Goal: Task Accomplishment & Management: Manage account settings

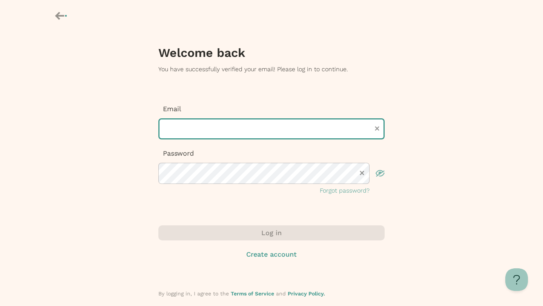
click at [252, 131] on input "text" at bounding box center [271, 128] width 226 height 21
type input "**********"
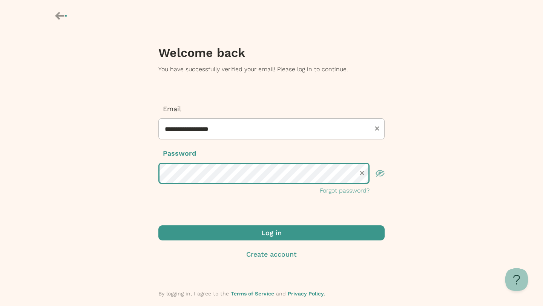
click at [158, 226] on button "Log in" at bounding box center [271, 233] width 226 height 15
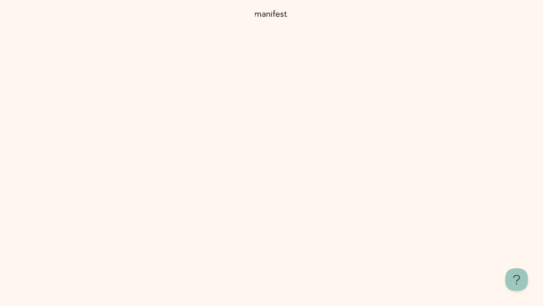
click at [339, 236] on span "I’ll be here with tips to help you make confident and informed choices—let’s ge…" at bounding box center [283, 227] width 147 height 35
click at [357, 198] on div "I’ll be here with tips to help you make confident and informed choices—let’s ge…" at bounding box center [271, 153] width 543 height 306
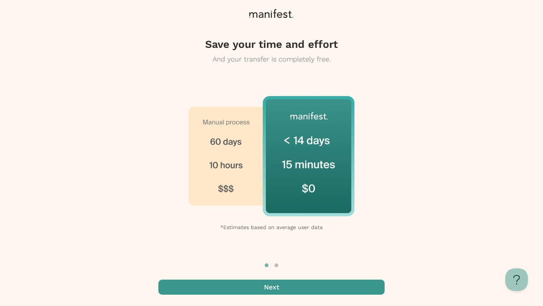
click at [321, 291] on span "button" at bounding box center [271, 287] width 226 height 15
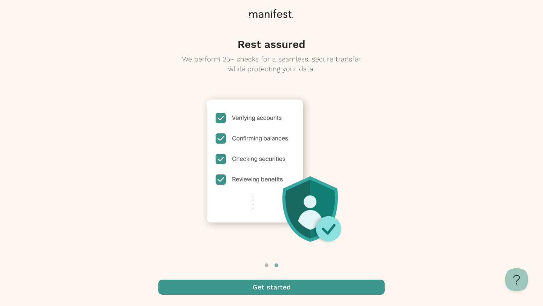
click at [321, 291] on span "button" at bounding box center [271, 287] width 226 height 15
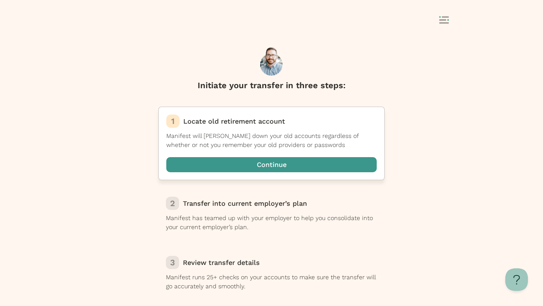
click at [293, 165] on span "button" at bounding box center [271, 164] width 210 height 15
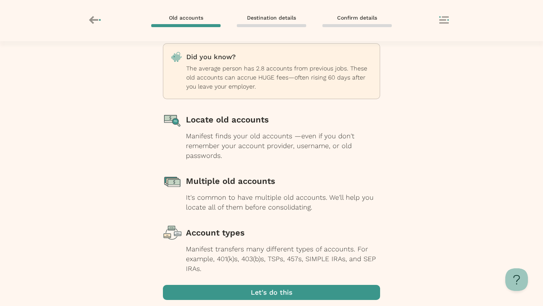
scroll to position [28, 0]
click at [278, 149] on div "Manifest finds your old accounts —even if you don't remember your account provi…" at bounding box center [283, 145] width 194 height 29
click at [243, 120] on div "Locate old accounts" at bounding box center [283, 119] width 194 height 19
click at [325, 298] on span "button" at bounding box center [271, 292] width 217 height 15
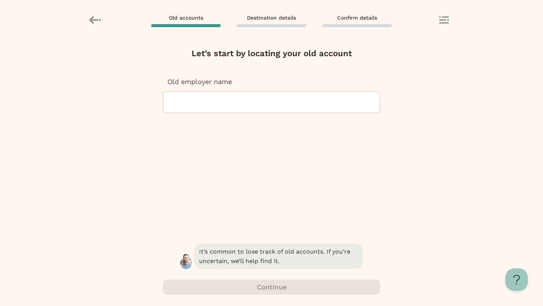
click at [263, 102] on div at bounding box center [271, 102] width 204 height 21
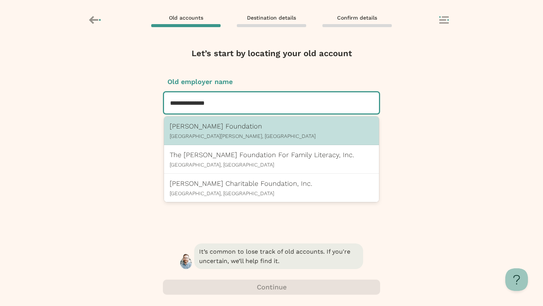
click at [267, 124] on p "[PERSON_NAME] Foundation" at bounding box center [272, 126] width 204 height 8
type input "**********"
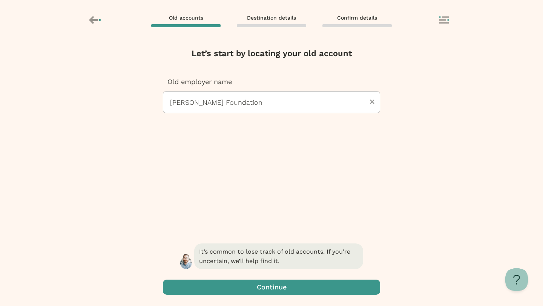
click at [307, 287] on span "button" at bounding box center [271, 287] width 217 height 15
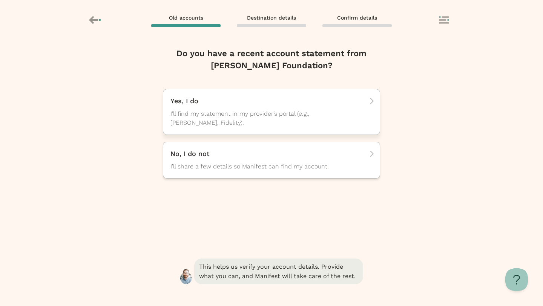
click at [308, 125] on span "I’ll find my statement in my provider’s portal (e.g., [PERSON_NAME], Fidelity)." at bounding box center [264, 118] width 189 height 18
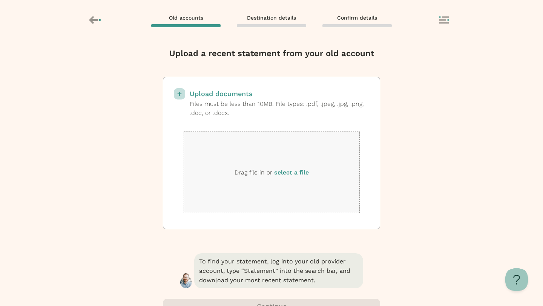
click at [286, 180] on div "Drag file in or select a file" at bounding box center [272, 173] width 176 height 82
click at [293, 170] on label "select a file" at bounding box center [291, 172] width 35 height 7
click at [0, 0] on input "select a file" at bounding box center [0, 0] width 0 height 0
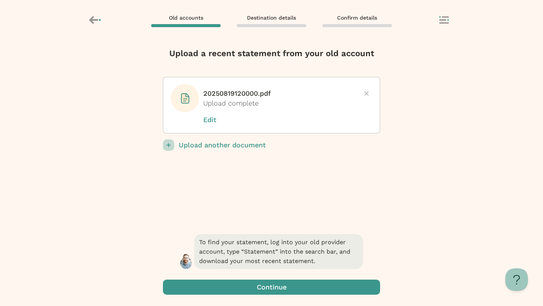
click at [321, 285] on span "button" at bounding box center [271, 287] width 217 height 15
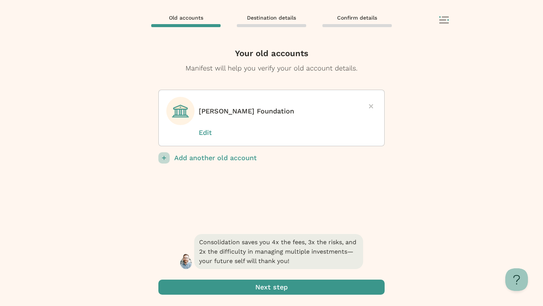
click at [223, 153] on p "Add another old account" at bounding box center [279, 157] width 210 height 11
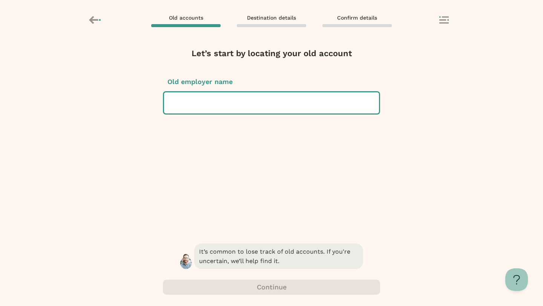
click at [264, 97] on div at bounding box center [271, 102] width 203 height 21
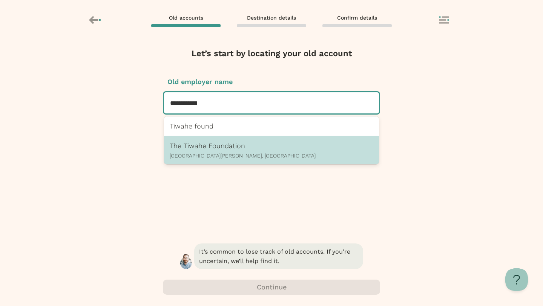
click at [252, 139] on div "The Tiwahe Foundation [GEOGRAPHIC_DATA][PERSON_NAME], [GEOGRAPHIC_DATA]" at bounding box center [271, 150] width 215 height 28
type input "**********"
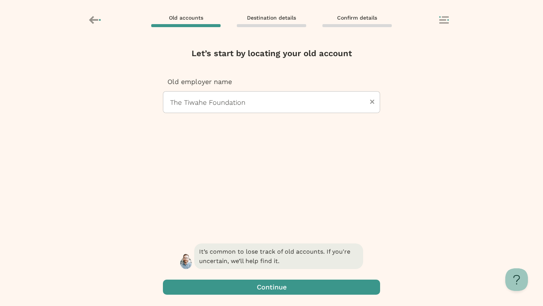
click at [350, 286] on span "button" at bounding box center [271, 287] width 217 height 15
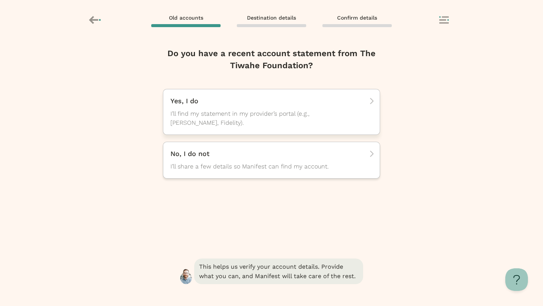
click at [282, 109] on div "Yes, I do I’ll find my statement in my provider’s portal (e.g., [PERSON_NAME], …" at bounding box center [268, 112] width 197 height 31
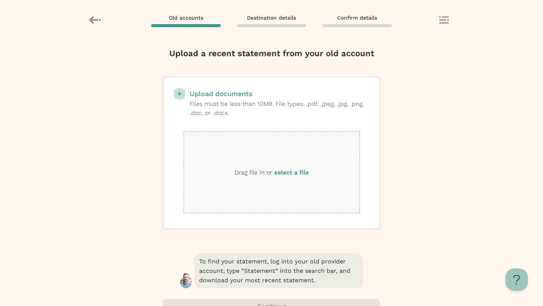
click at [261, 97] on p "Upload documents" at bounding box center [280, 93] width 180 height 11
click at [0, 0] on input "select a file" at bounding box center [0, 0] width 0 height 0
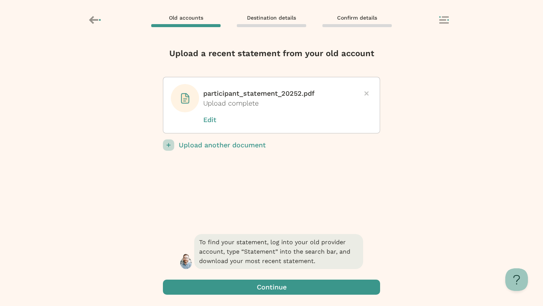
click at [321, 288] on span "button" at bounding box center [271, 287] width 217 height 15
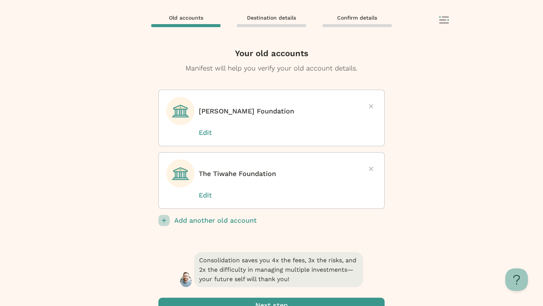
click at [332, 300] on span "submit" at bounding box center [271, 305] width 226 height 15
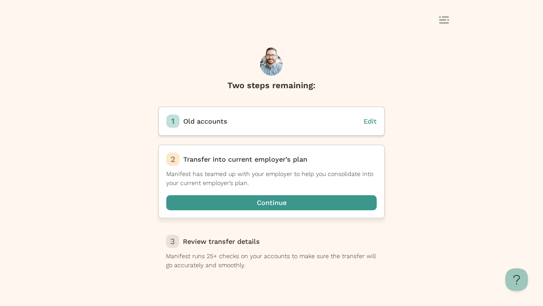
click at [283, 206] on span "button" at bounding box center [271, 202] width 210 height 15
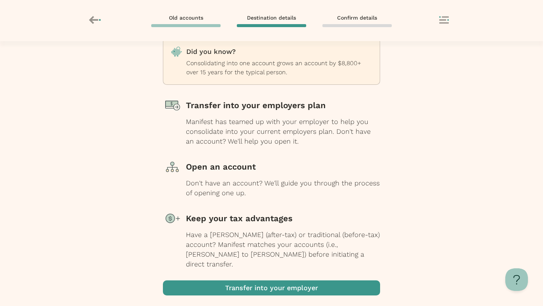
scroll to position [35, 0]
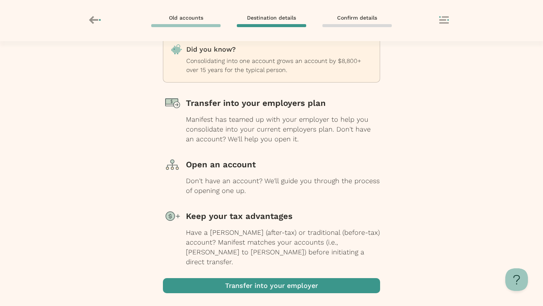
click at [315, 278] on span "button" at bounding box center [271, 285] width 217 height 15
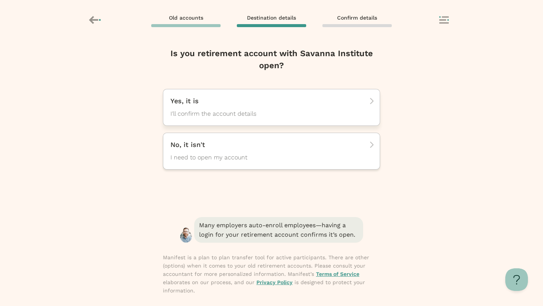
click at [292, 113] on span "I'll confirm the account details" at bounding box center [264, 113] width 189 height 9
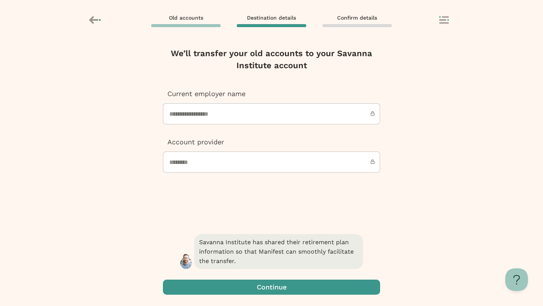
click at [289, 120] on input "**********" at bounding box center [271, 113] width 217 height 21
click at [212, 106] on input "**********" at bounding box center [271, 113] width 217 height 21
click at [215, 123] on input "**********" at bounding box center [271, 113] width 217 height 21
click at [342, 283] on span "button" at bounding box center [271, 287] width 217 height 15
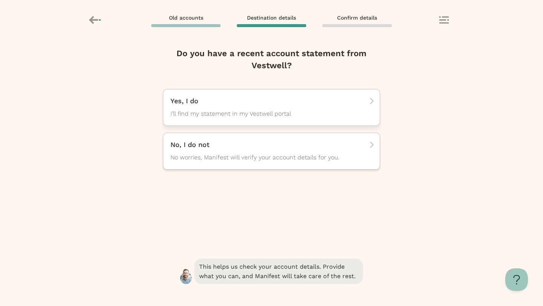
click at [274, 106] on div "Yes, I do I’ll find my statement in my Vestwell portal" at bounding box center [268, 108] width 197 height 22
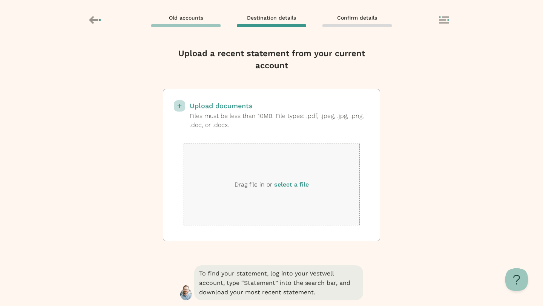
click at [248, 182] on p "Drag file in or select a file" at bounding box center [272, 185] width 74 height 10
click at [301, 182] on label "select a file" at bounding box center [291, 184] width 35 height 7
click at [0, 0] on input "select a file" at bounding box center [0, 0] width 0 height 0
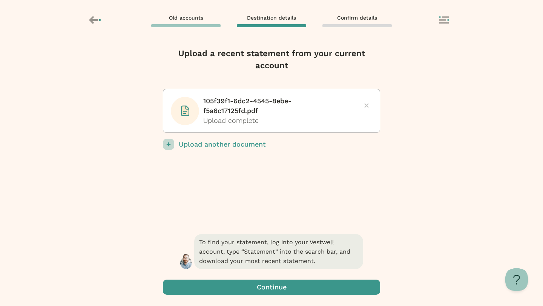
click at [318, 293] on span "button" at bounding box center [271, 287] width 217 height 15
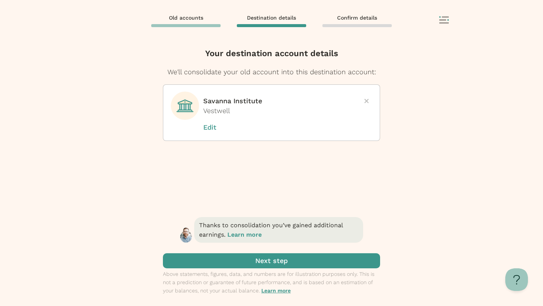
click at [313, 258] on span "submit" at bounding box center [271, 260] width 217 height 15
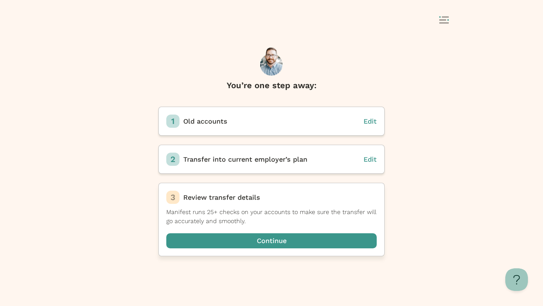
click at [312, 234] on span "button" at bounding box center [271, 240] width 210 height 15
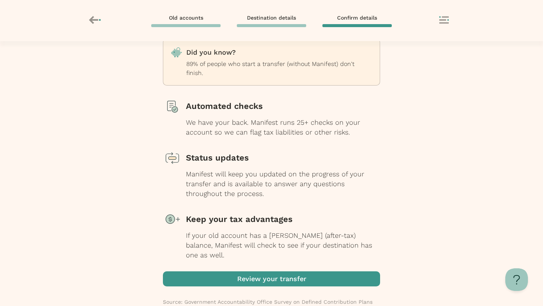
scroll to position [35, 0]
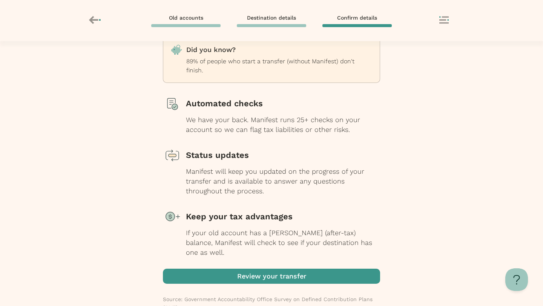
click at [322, 269] on span "button" at bounding box center [271, 276] width 217 height 15
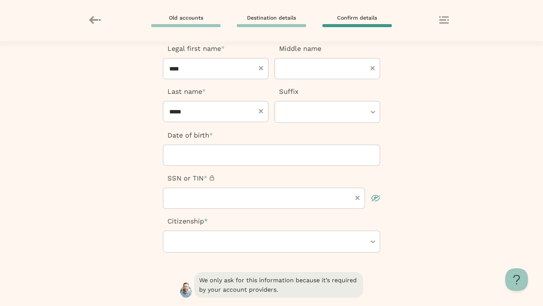
scroll to position [80, 0]
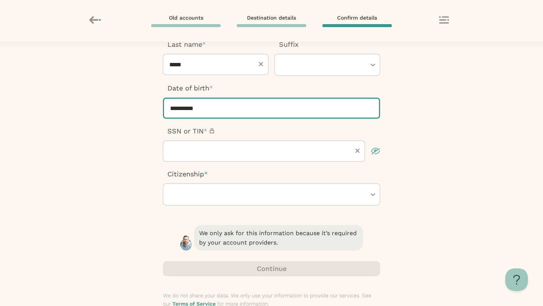
click at [248, 115] on input "**********" at bounding box center [271, 108] width 217 height 21
type input "**********"
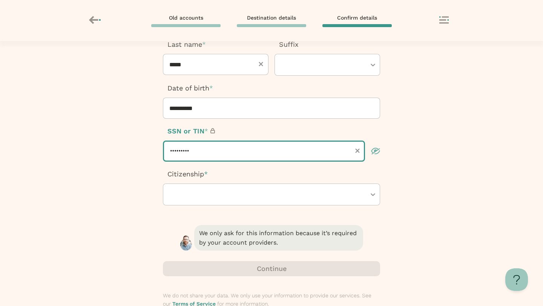
type input "*********"
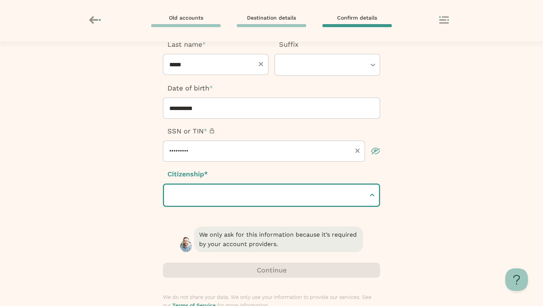
click at [349, 200] on div at bounding box center [267, 195] width 195 height 21
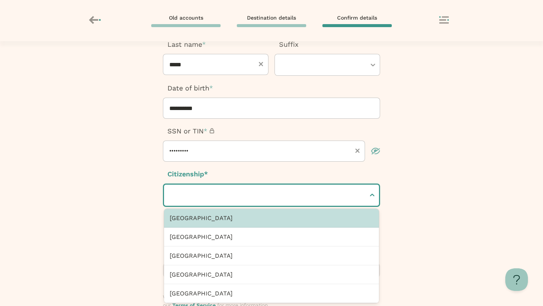
click at [351, 213] on div "[GEOGRAPHIC_DATA]" at bounding box center [271, 218] width 215 height 19
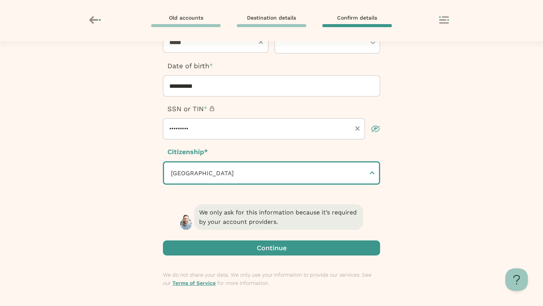
scroll to position [103, 0]
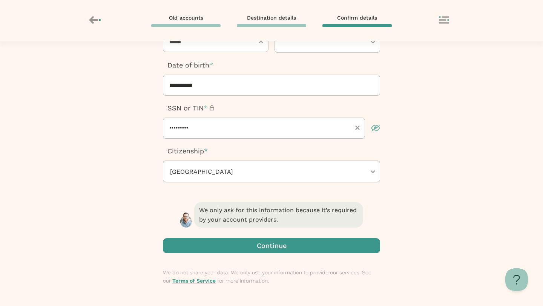
click at [349, 240] on span "button" at bounding box center [271, 245] width 217 height 15
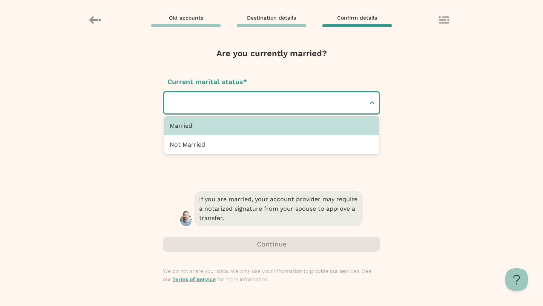
click at [292, 106] on div at bounding box center [267, 102] width 195 height 21
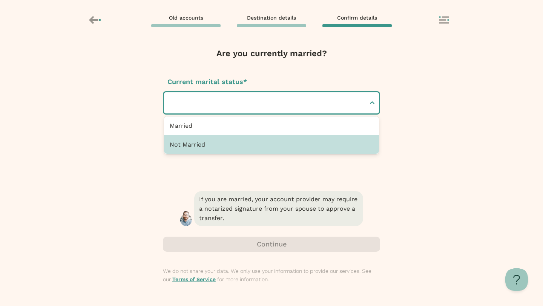
click at [287, 147] on div "Not Married" at bounding box center [271, 144] width 215 height 18
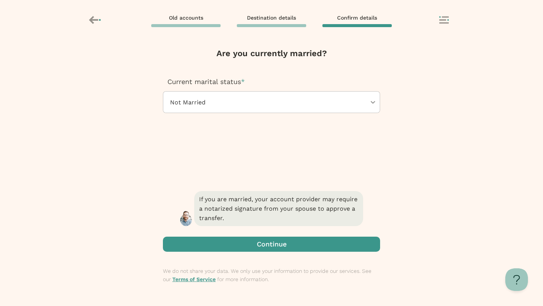
click at [306, 244] on span "button" at bounding box center [271, 244] width 217 height 15
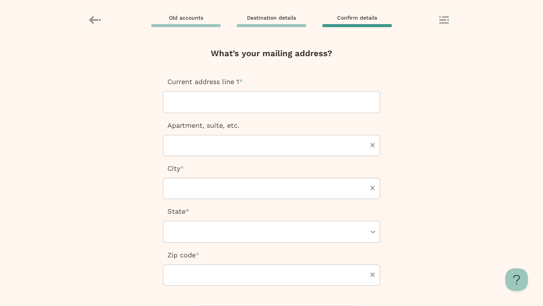
click at [232, 98] on div at bounding box center [271, 102] width 204 height 21
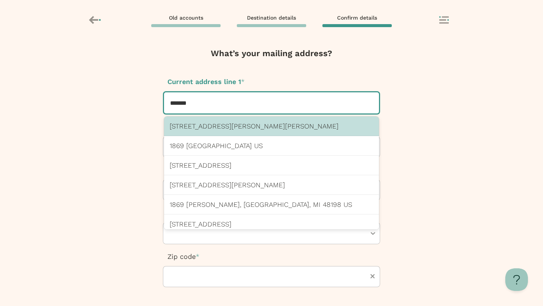
click at [241, 123] on p "[STREET_ADDRESS][PERSON_NAME][PERSON_NAME]" at bounding box center [272, 126] width 204 height 8
type input "*******"
type input "**********"
type input "*****"
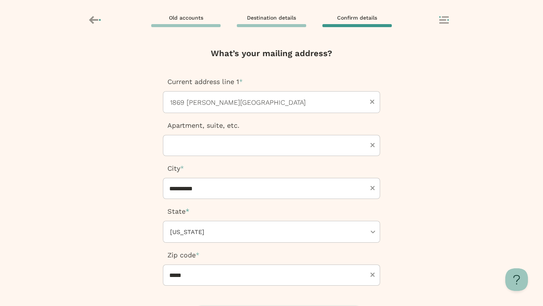
scroll to position [105, 0]
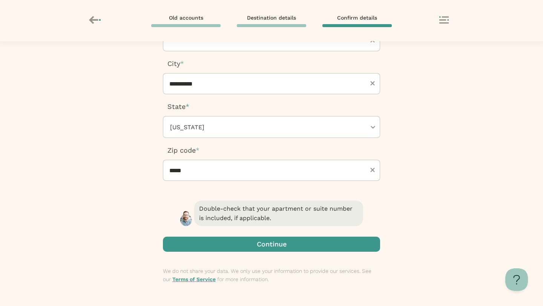
click at [270, 244] on span "button" at bounding box center [271, 244] width 217 height 15
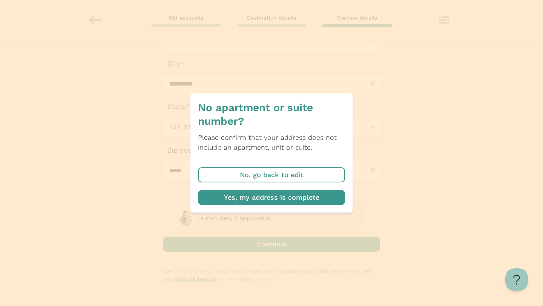
click at [290, 196] on span "button" at bounding box center [271, 197] width 147 height 15
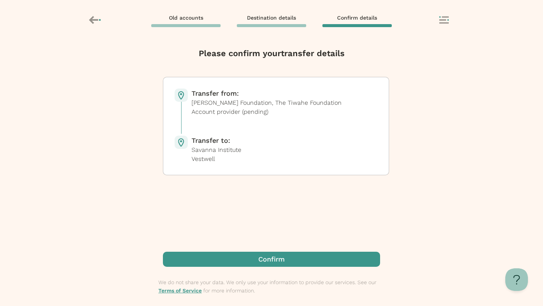
click at [286, 256] on span "button" at bounding box center [271, 259] width 217 height 15
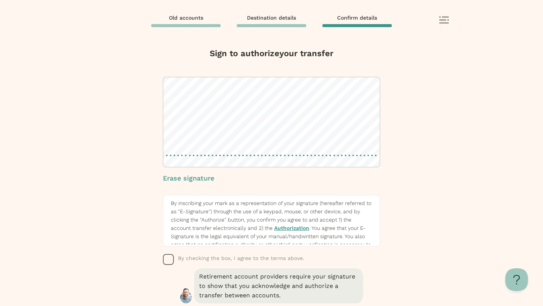
click at [397, 118] on div "Sign to authorize your transfer Erase signature By inscribing your mark as a re…" at bounding box center [271, 173] width 543 height 265
click at [169, 259] on icon "button" at bounding box center [168, 259] width 11 height 11
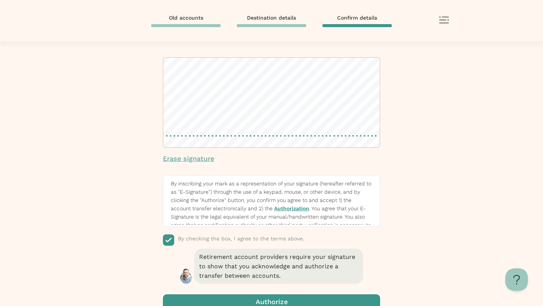
scroll to position [34, 0]
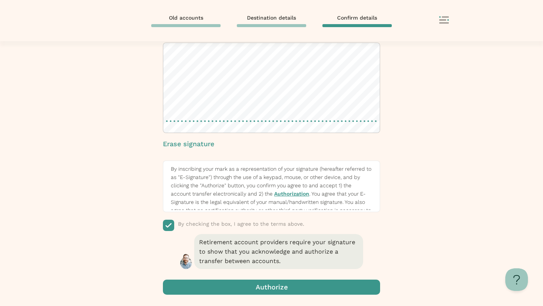
click at [441, 20] on rect at bounding box center [442, 19] width 7 height 1
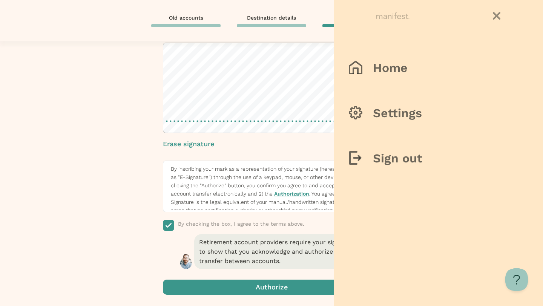
click at [496, 21] on div at bounding box center [438, 17] width 124 height 12
click at [496, 20] on icon at bounding box center [497, 16] width 8 height 8
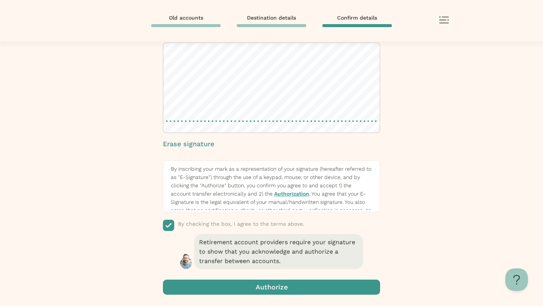
click at [164, 224] on icon "button" at bounding box center [168, 225] width 11 height 11
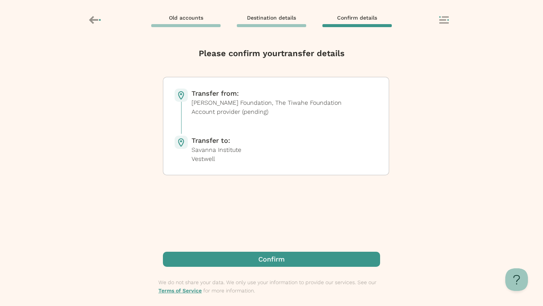
click at [97, 16] on icon at bounding box center [95, 20] width 13 height 13
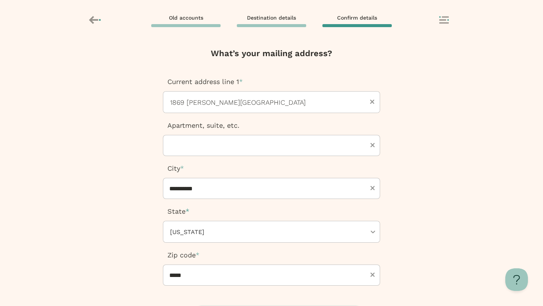
click at [189, 21] on span "Old accounts" at bounding box center [186, 17] width 34 height 7
click at [89, 20] on icon at bounding box center [93, 20] width 9 height 8
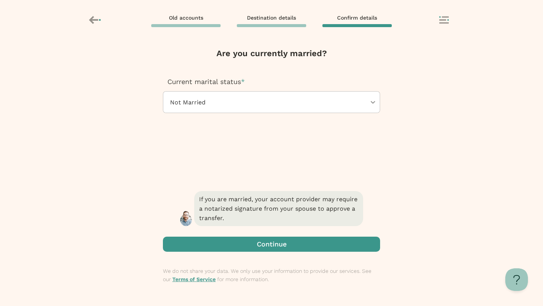
click at [89, 20] on icon at bounding box center [93, 20] width 9 height 8
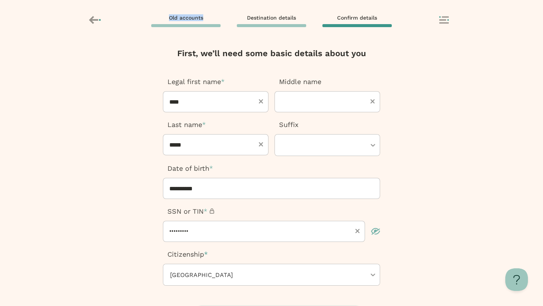
click at [89, 20] on icon at bounding box center [93, 20] width 9 height 8
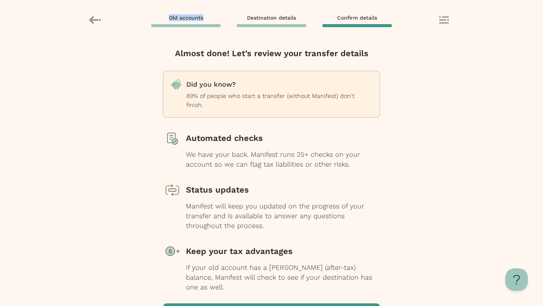
click at [89, 20] on icon at bounding box center [93, 20] width 9 height 8
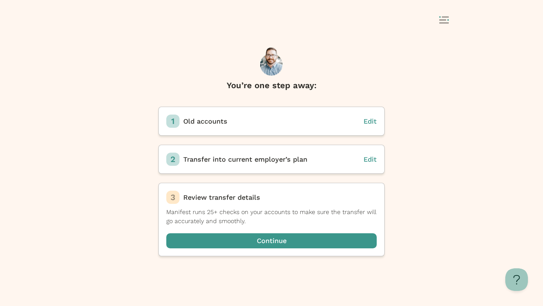
click at [89, 20] on div at bounding box center [91, 21] width 17 height 14
click at [371, 123] on span "Edit" at bounding box center [370, 121] width 13 height 8
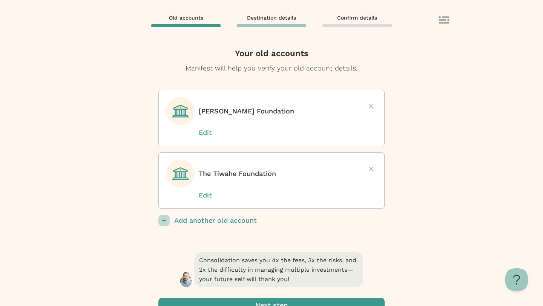
click at [371, 103] on div at bounding box center [370, 106] width 11 height 11
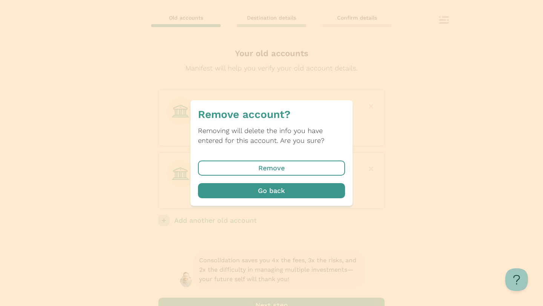
click at [285, 167] on span "button" at bounding box center [271, 168] width 147 height 15
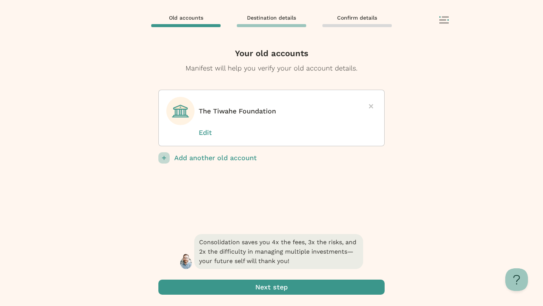
click at [326, 289] on span "submit" at bounding box center [271, 287] width 226 height 15
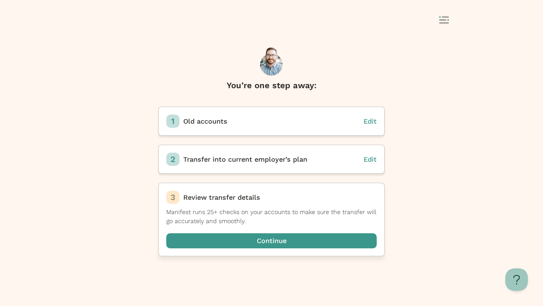
click at [305, 240] on span "button" at bounding box center [271, 240] width 210 height 15
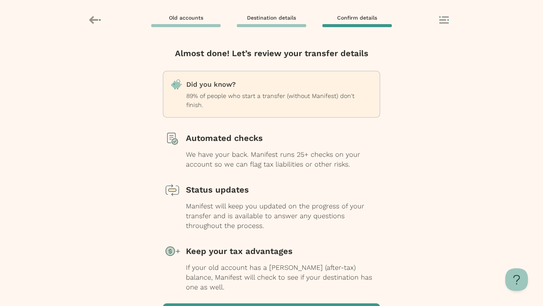
click at [321, 305] on span "button" at bounding box center [271, 311] width 217 height 15
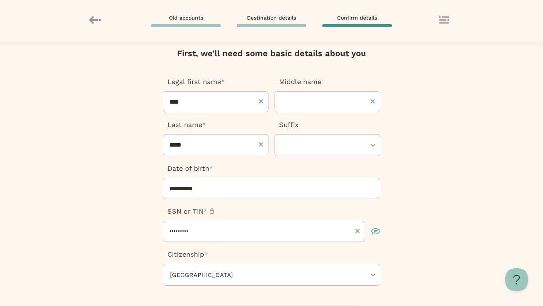
scroll to position [105, 0]
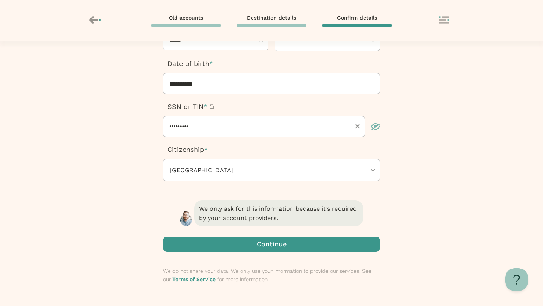
click at [300, 249] on span "button" at bounding box center [271, 244] width 217 height 15
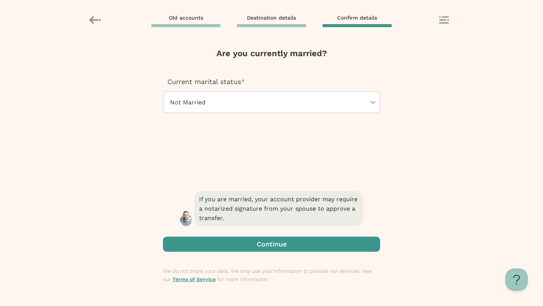
scroll to position [0, 0]
click at [300, 247] on span "button" at bounding box center [271, 244] width 217 height 15
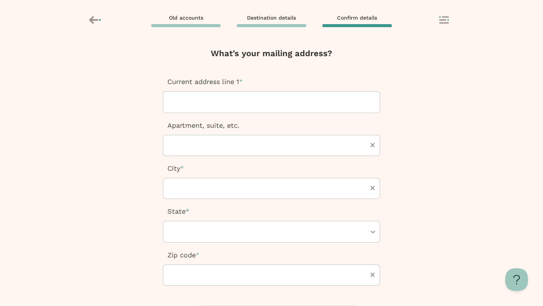
click at [252, 109] on div at bounding box center [271, 102] width 204 height 21
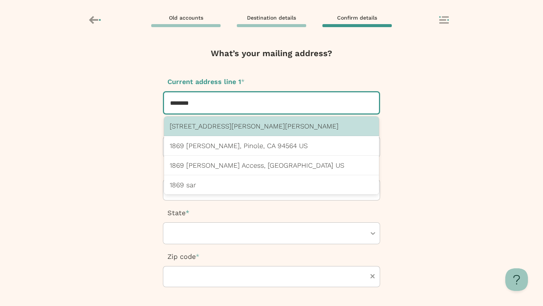
click at [252, 127] on p "[STREET_ADDRESS][PERSON_NAME][PERSON_NAME]" at bounding box center [272, 126] width 204 height 8
type input "********"
type input "**********"
type input "*****"
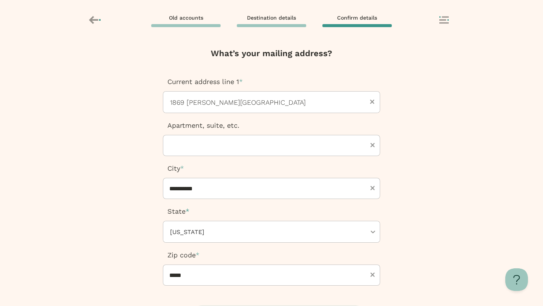
scroll to position [105, 0]
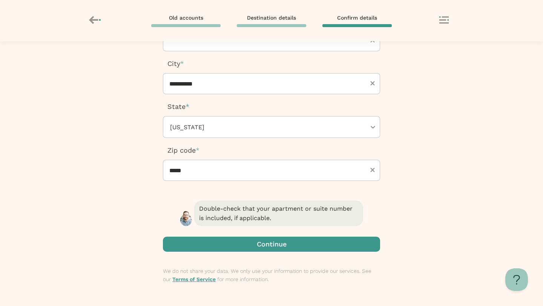
click at [290, 256] on div "Double-check that your apartment or suite number is included, if applicable. Co…" at bounding box center [271, 252] width 217 height 107
click at [292, 248] on span "button" at bounding box center [271, 244] width 217 height 15
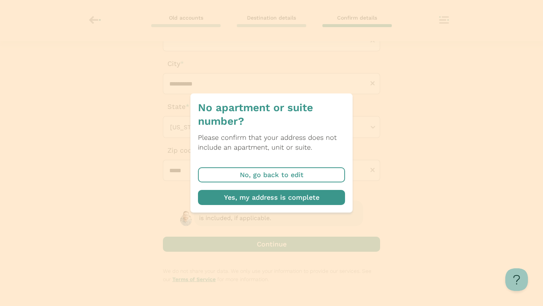
click at [289, 200] on span "button" at bounding box center [271, 197] width 147 height 15
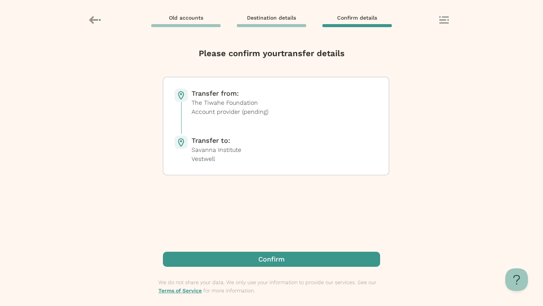
click at [301, 258] on span "button" at bounding box center [271, 259] width 217 height 15
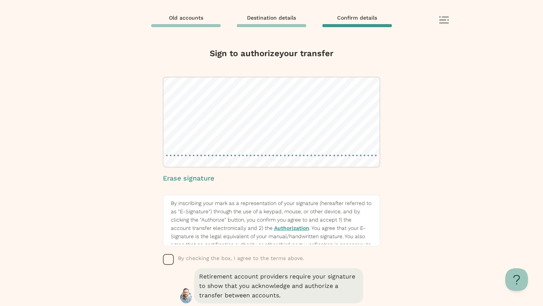
click at [169, 264] on icon "button" at bounding box center [168, 259] width 11 height 11
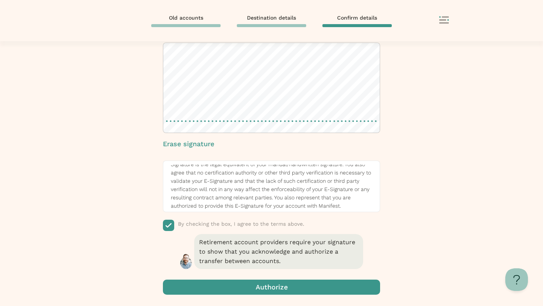
click at [286, 285] on span "button" at bounding box center [271, 287] width 217 height 15
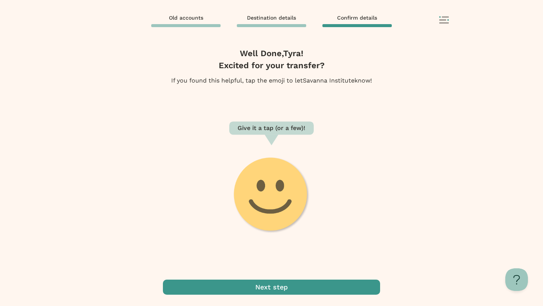
click at [292, 287] on span "button" at bounding box center [271, 287] width 217 height 15
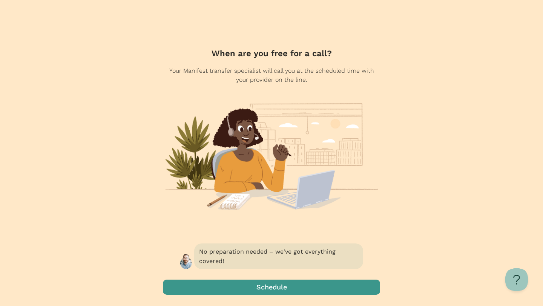
click at [272, 288] on span "button" at bounding box center [271, 287] width 217 height 15
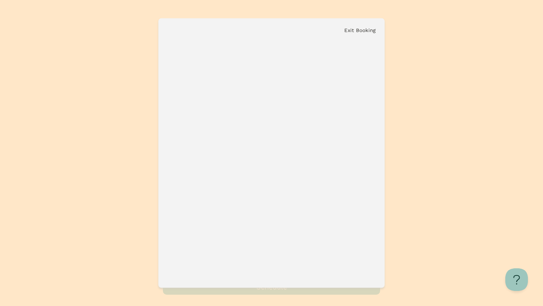
click at [364, 33] on button "Exit Booking" at bounding box center [359, 31] width 31 height 6
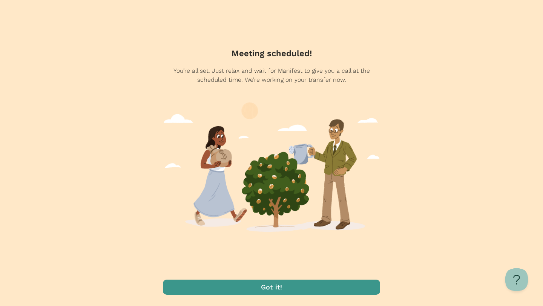
click at [329, 266] on div at bounding box center [271, 191] width 217 height 178
click at [329, 296] on div "Got it!" at bounding box center [271, 293] width 217 height 26
click at [329, 289] on span "button" at bounding box center [271, 287] width 217 height 15
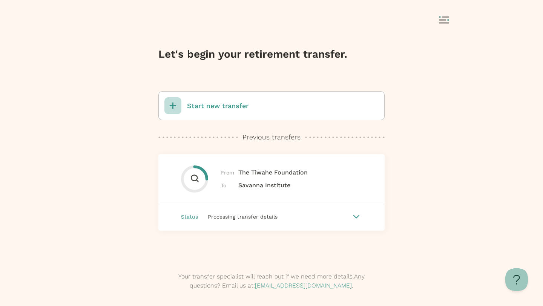
click at [447, 21] on icon at bounding box center [443, 20] width 9 height 8
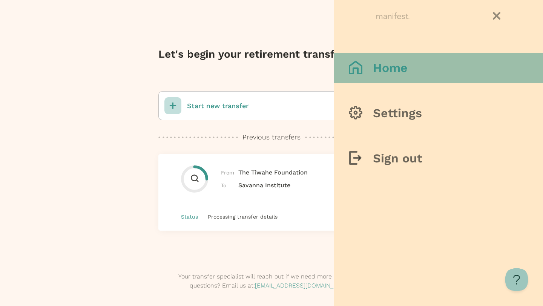
click at [405, 56] on button "Home" at bounding box center [438, 68] width 209 height 30
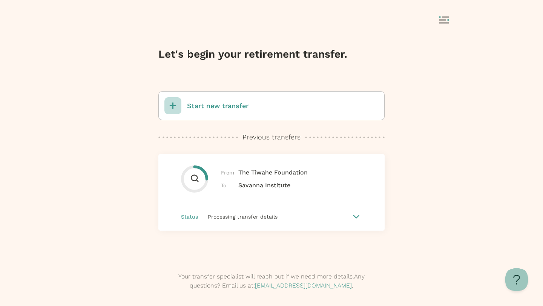
click at [356, 216] on icon at bounding box center [356, 217] width 7 height 4
